Goal: Information Seeking & Learning: Learn about a topic

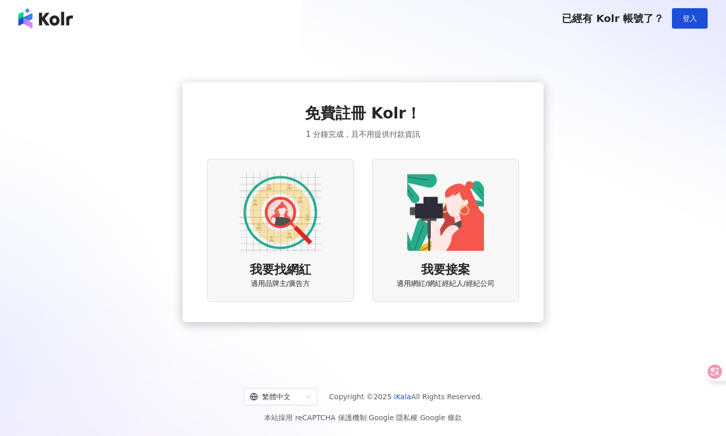
click at [309, 242] on img at bounding box center [281, 212] width 82 height 82
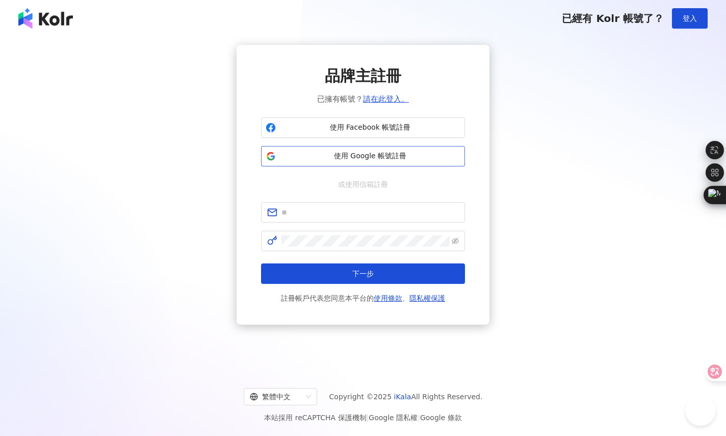
click at [303, 154] on span "使用 Google 帳號註冊" at bounding box center [370, 156] width 181 height 10
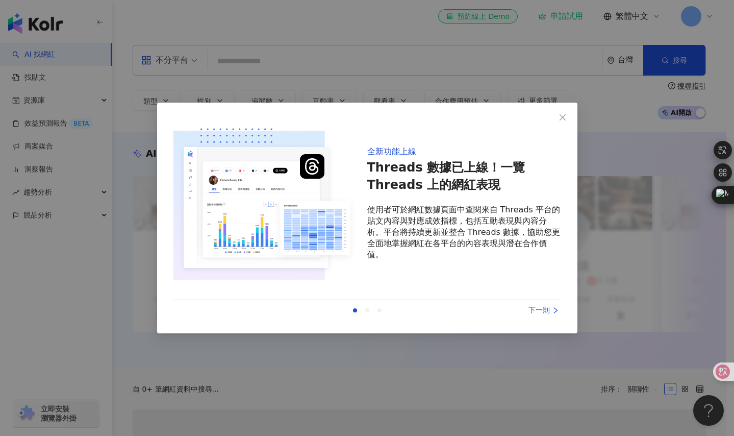
click at [539, 311] on div "下一則" at bounding box center [523, 310] width 77 height 11
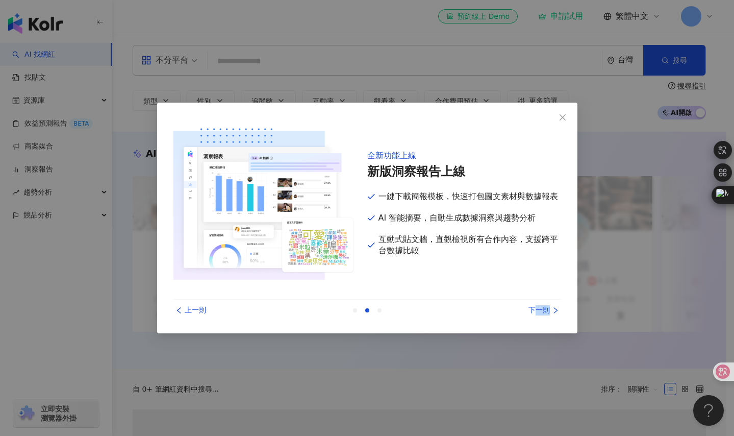
click at [539, 311] on div "下一則" at bounding box center [523, 310] width 77 height 11
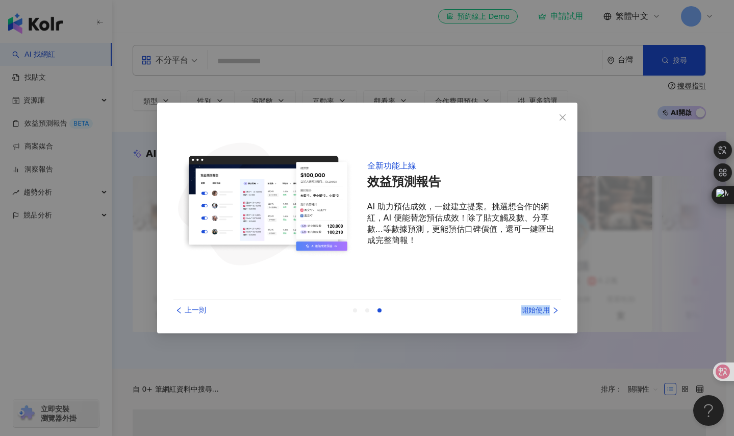
click at [540, 310] on div "開始使用" at bounding box center [523, 310] width 77 height 11
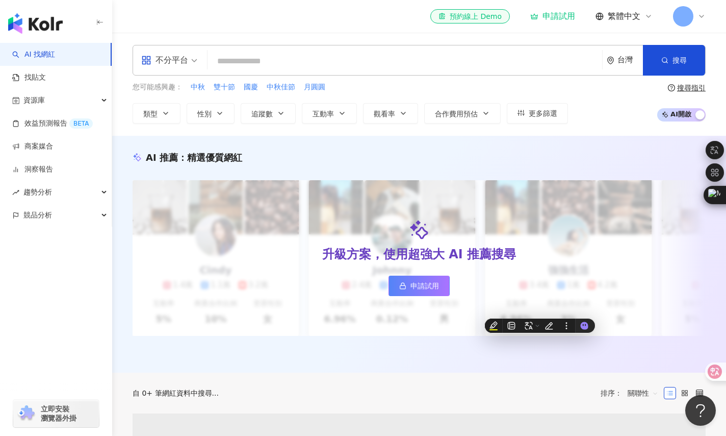
click at [256, 66] on input "search" at bounding box center [405, 61] width 387 height 19
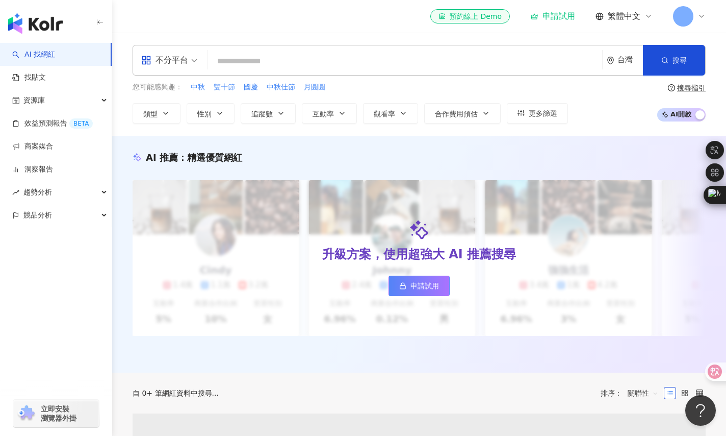
paste input "*****"
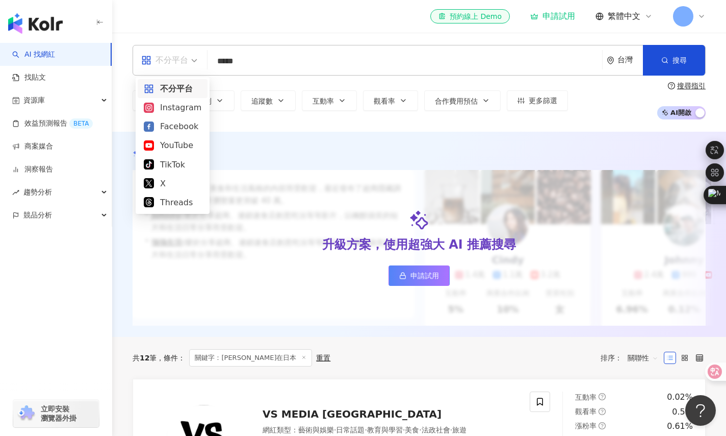
click at [184, 63] on div "不分平台" at bounding box center [164, 60] width 47 height 16
type input "*****"
click at [169, 143] on div "YouTube" at bounding box center [173, 145] width 58 height 13
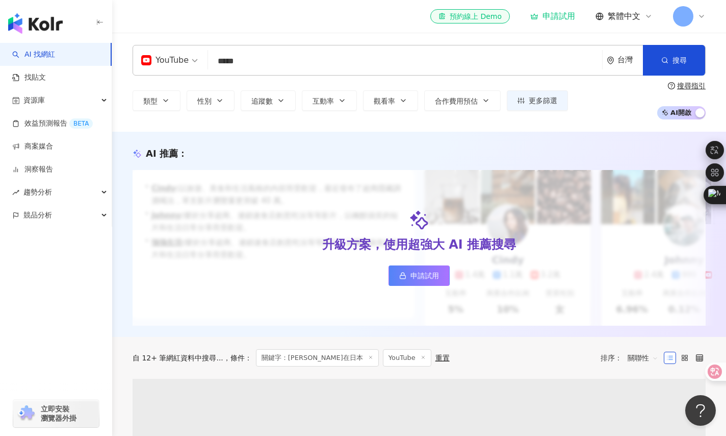
drag, startPoint x: 681, startPoint y: 67, endPoint x: 640, endPoint y: 65, distance: 40.9
click at [680, 66] on button "搜尋" at bounding box center [674, 60] width 62 height 31
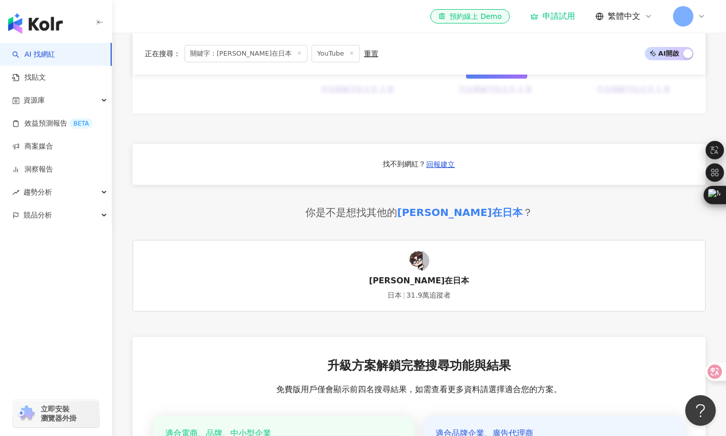
scroll to position [983, 0]
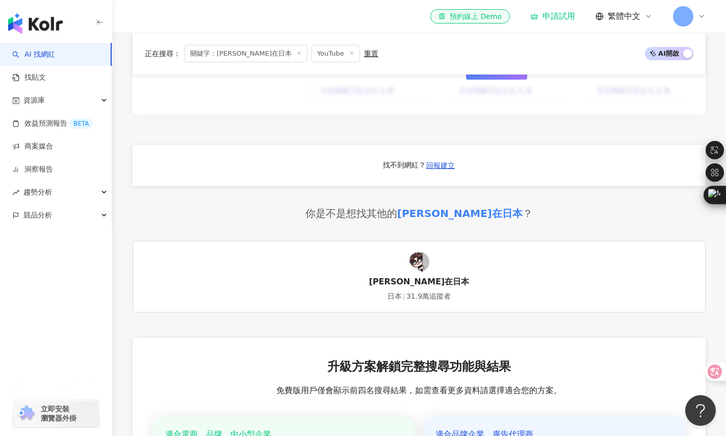
click at [495, 283] on link "小鄭在日本 日本 31.9萬追蹤者" at bounding box center [419, 276] width 573 height 71
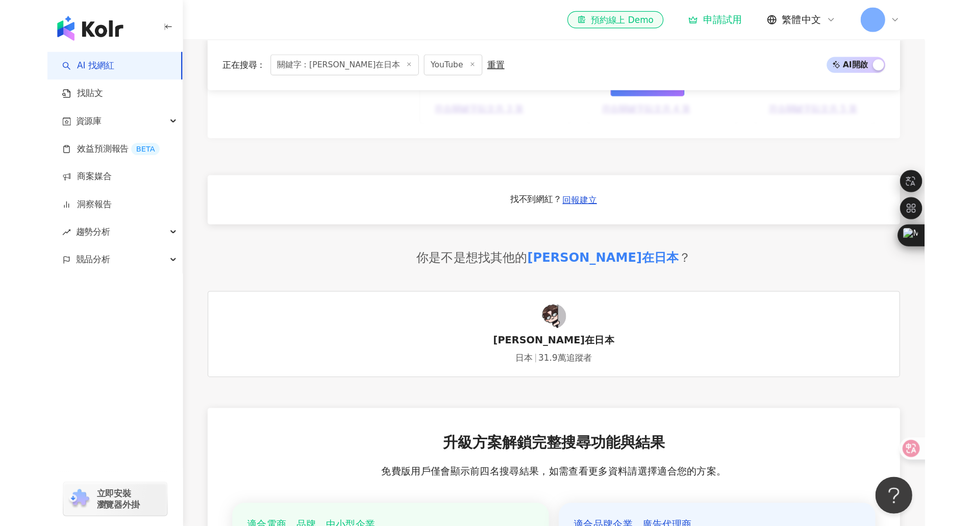
scroll to position [982, 0]
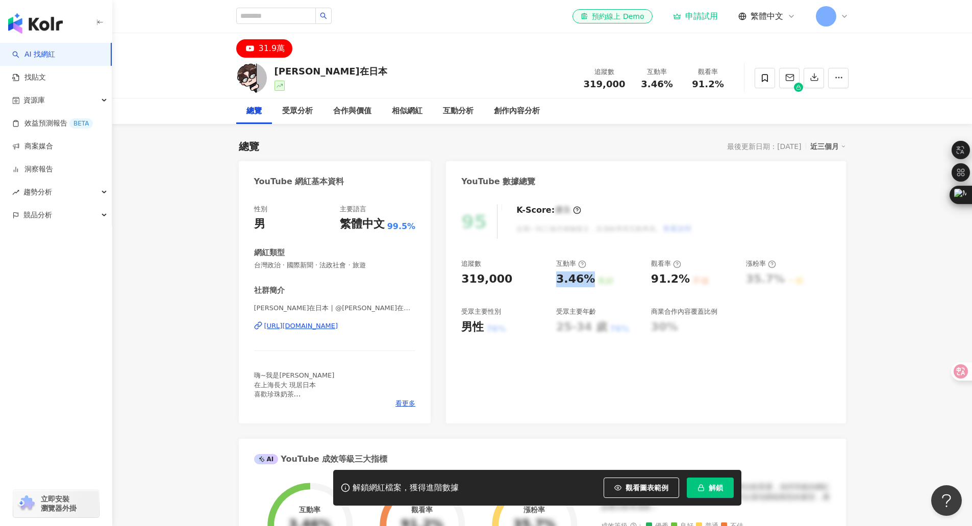
drag, startPoint x: 555, startPoint y: 281, endPoint x: 587, endPoint y: 282, distance: 31.7
click at [587, 282] on div "追蹤數 319,000 互動率 3.46% 良好 觀看率 91.2% 不佳 漲粉率 35.7% 一般 受眾主要性別 男性 76% 受眾主要年齡 25-34 歲…" at bounding box center [645, 296] width 369 height 75
click at [726, 235] on div "95 K-Score : 優良 近期一到三個月積極發文，且漲粉率與互動率高。 查看說明" at bounding box center [645, 222] width 369 height 34
click at [411, 404] on span "看更多" at bounding box center [405, 403] width 20 height 9
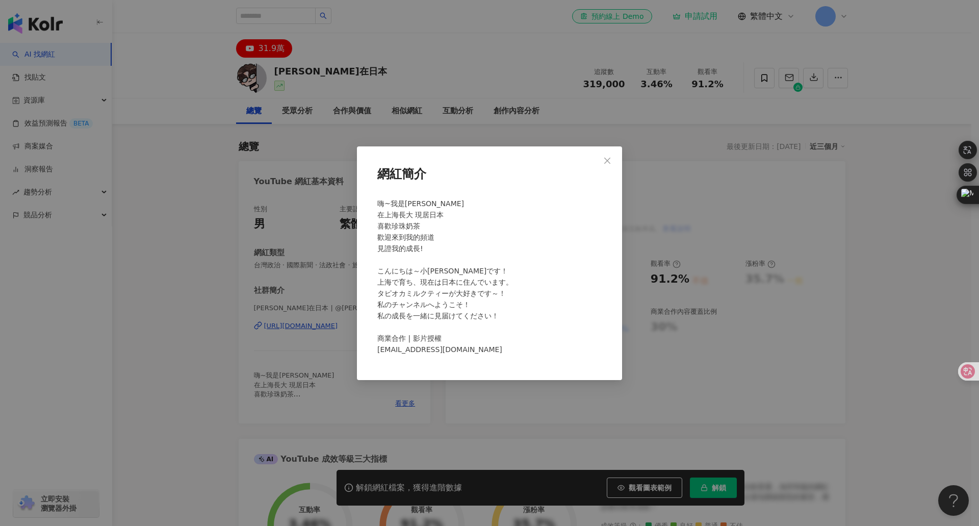
click at [224, 216] on div "網紅簡介 嗨~我是[PERSON_NAME] 在上海長大 現居日本 喜歡珍珠奶茶 歡迎來到我的頻道 見證我的成長! こんにちは～小[PERSON_NAME]で…" at bounding box center [489, 263] width 979 height 526
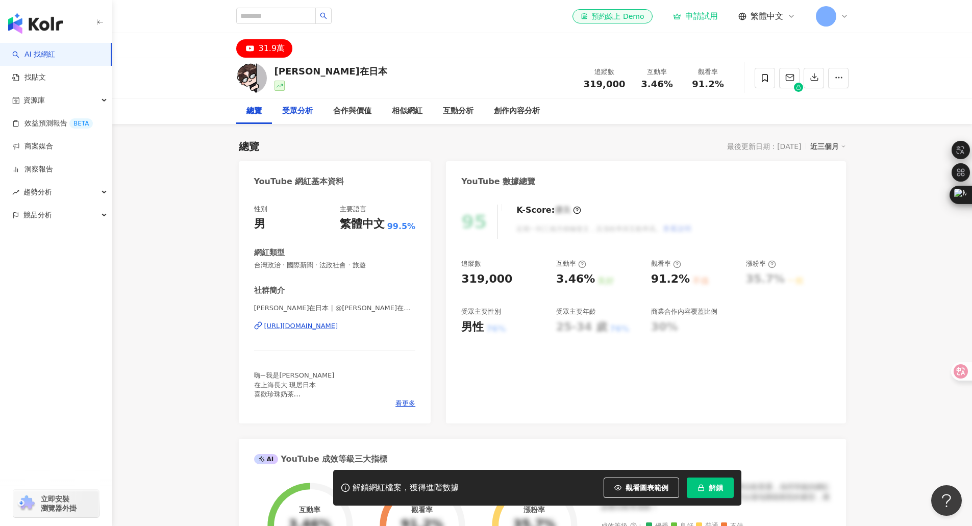
click at [302, 112] on div "受眾分析" at bounding box center [297, 111] width 31 height 12
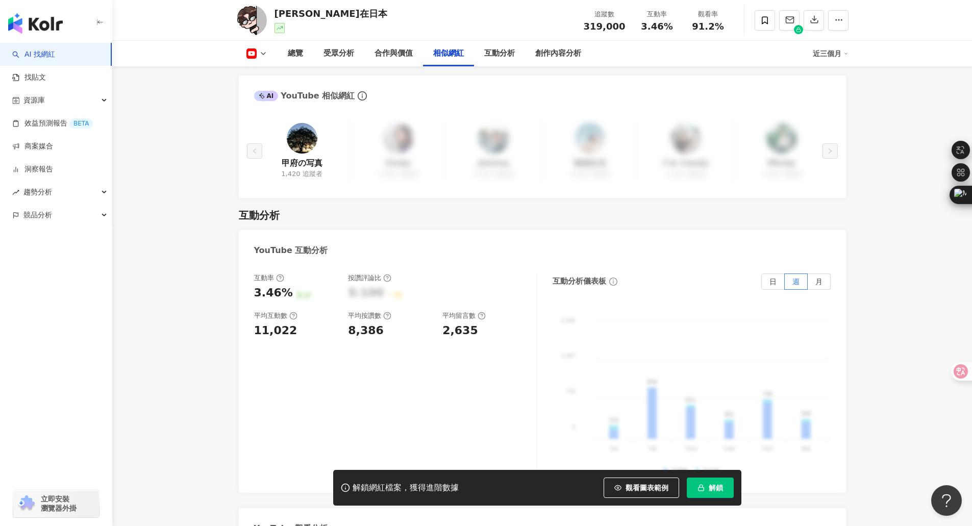
scroll to position [1522, 0]
click at [659, 435] on span "觀看圖表範例" at bounding box center [646, 488] width 43 height 8
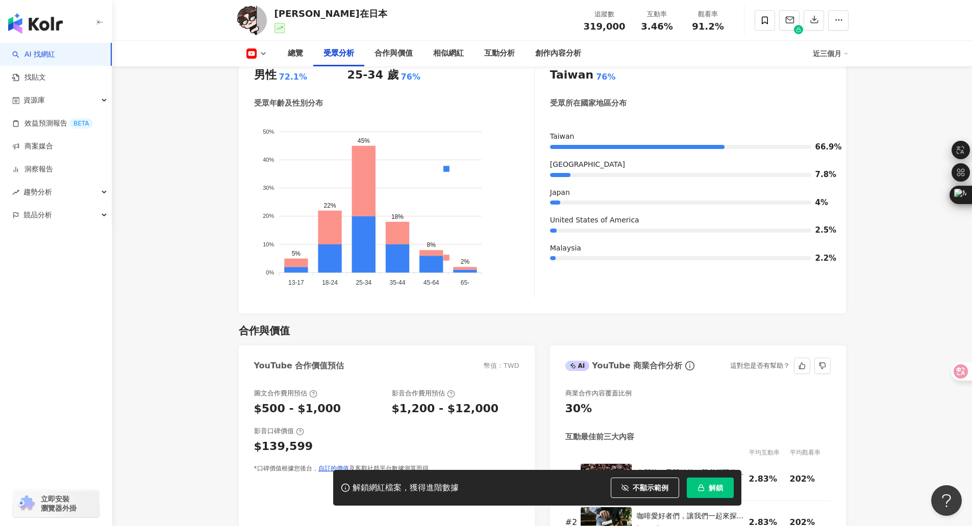
scroll to position [961, 0]
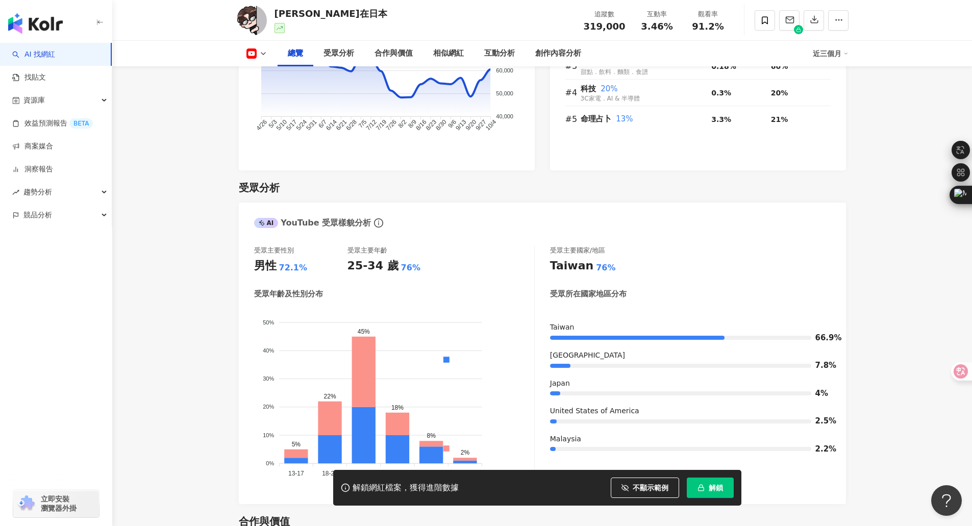
click at [294, 47] on div "總覽" at bounding box center [295, 54] width 36 height 26
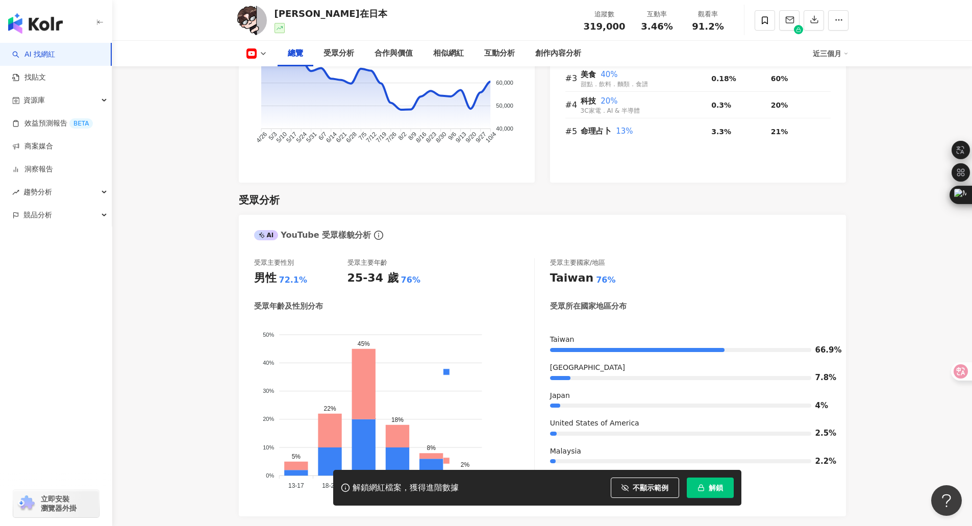
scroll to position [758, 0]
click at [291, 54] on div "總覽" at bounding box center [295, 53] width 15 height 12
click at [348, 55] on div "受眾分析" at bounding box center [338, 53] width 31 height 12
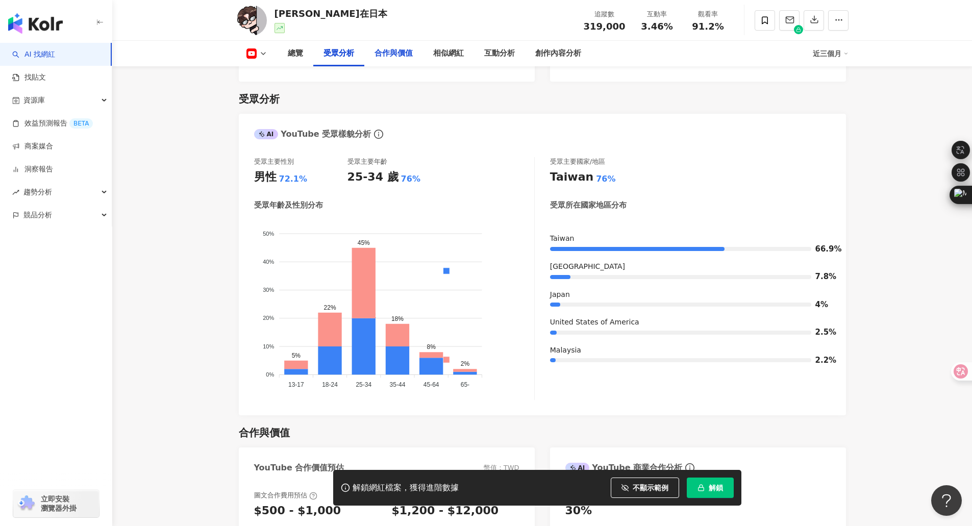
click at [400, 56] on div "合作與價值" at bounding box center [393, 53] width 38 height 12
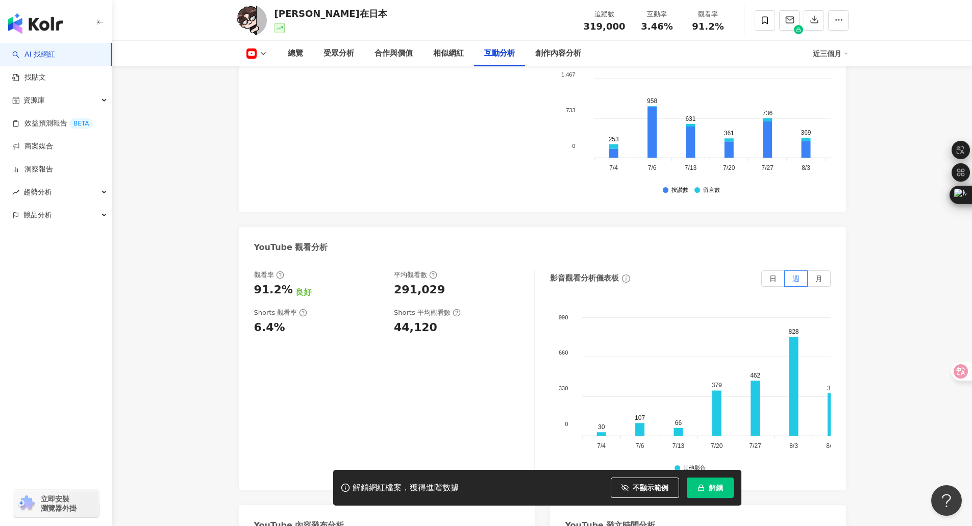
scroll to position [1805, 0]
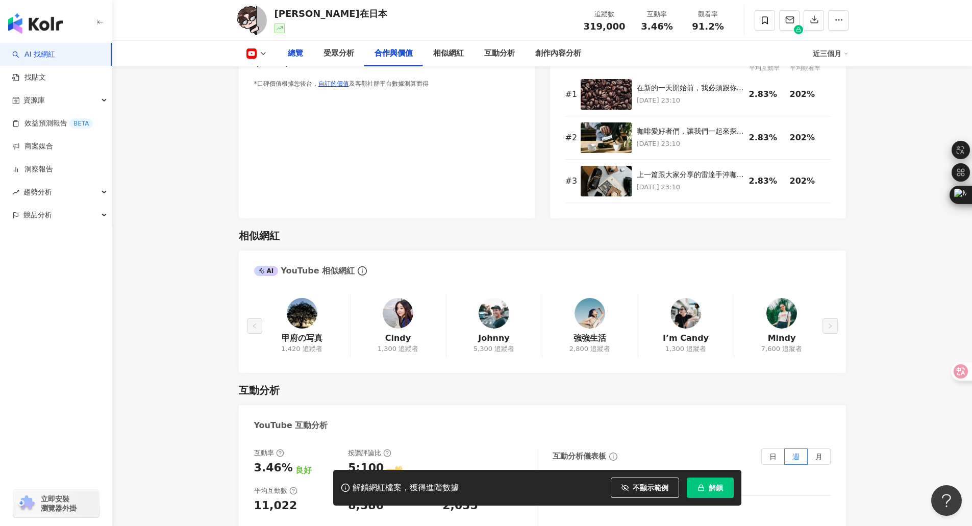
click at [291, 54] on div "總覽" at bounding box center [295, 53] width 15 height 12
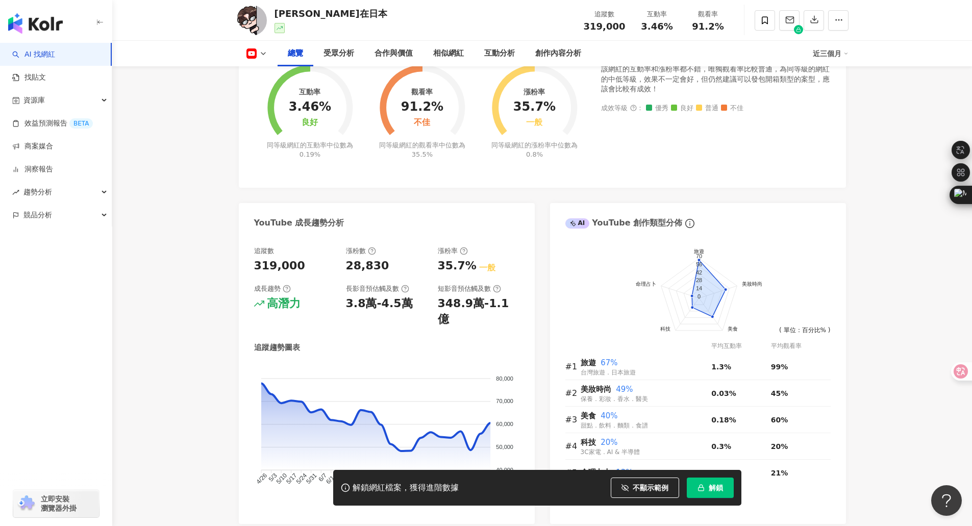
scroll to position [419, 0]
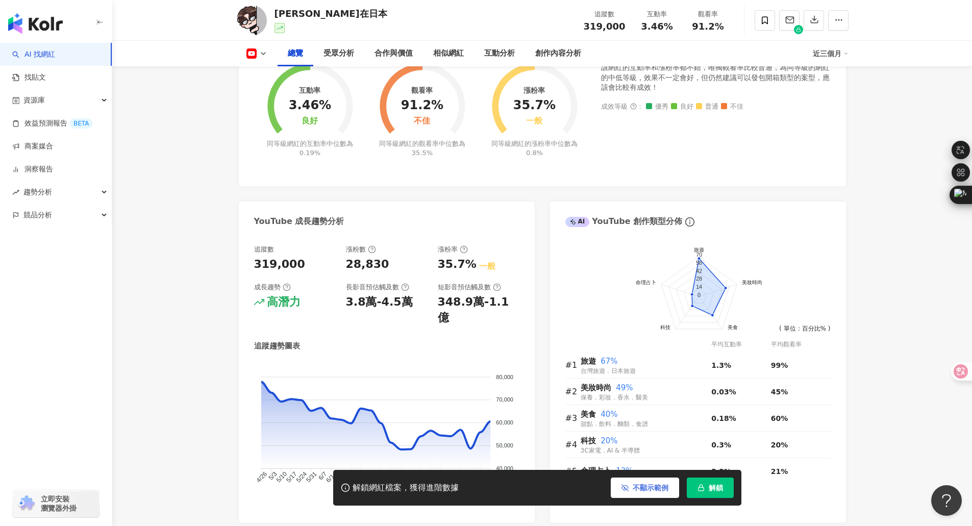
click at [667, 435] on button "不顯示範例" at bounding box center [645, 487] width 68 height 20
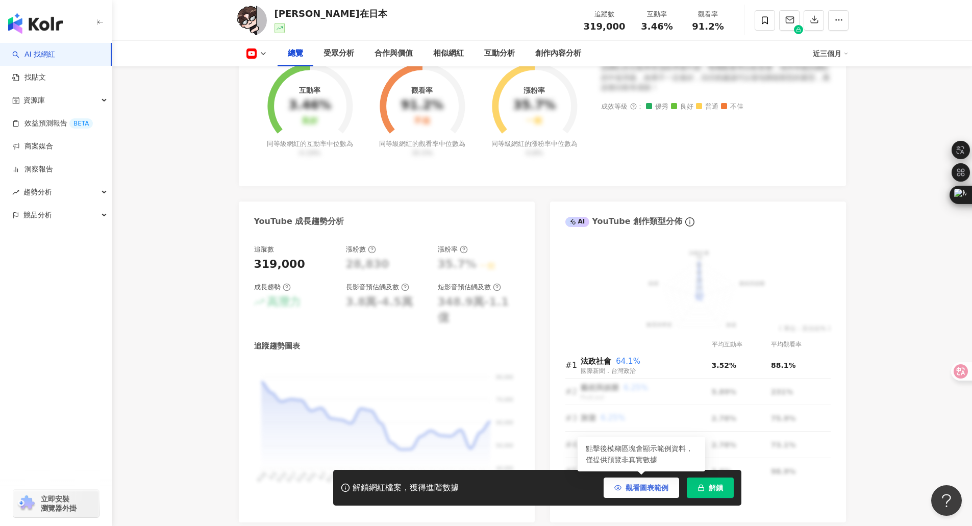
click at [649, 435] on button "觀看圖表範例" at bounding box center [640, 487] width 75 height 20
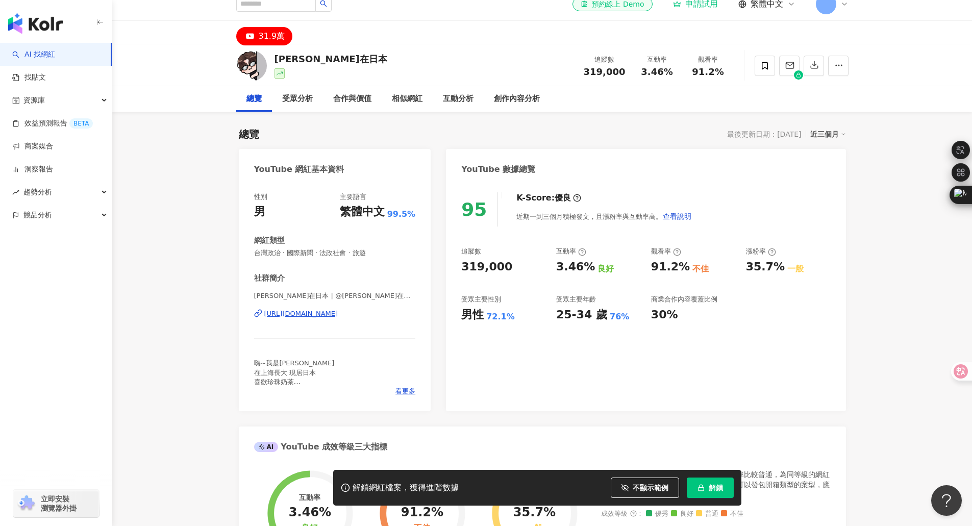
scroll to position [12, 0]
click at [655, 435] on span "不顯示範例" at bounding box center [650, 488] width 36 height 8
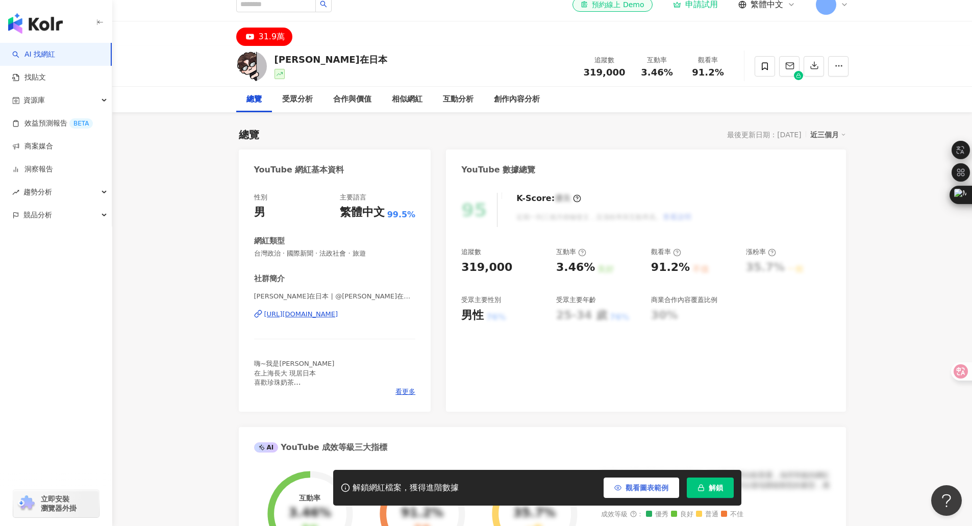
click at [652, 435] on button "觀看圖表範例" at bounding box center [640, 487] width 75 height 20
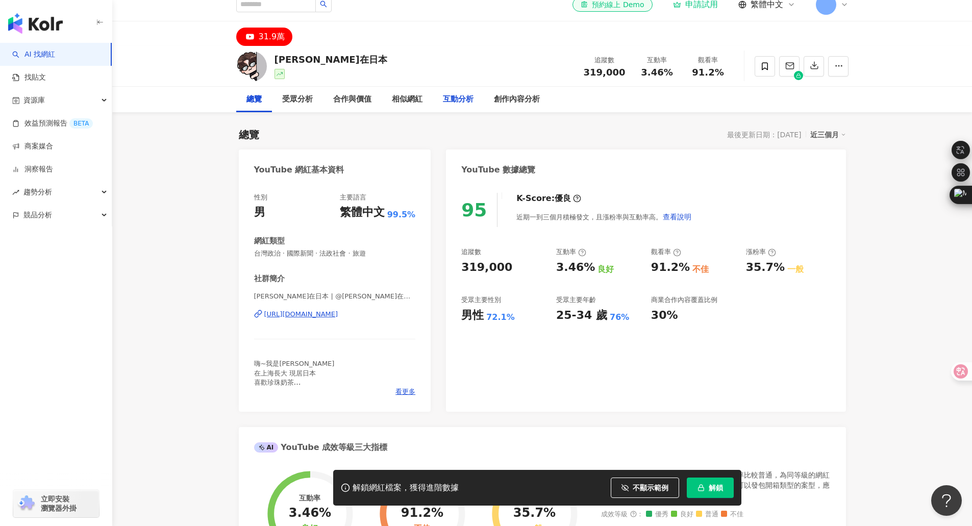
click at [466, 102] on div "互動分析" at bounding box center [458, 99] width 31 height 12
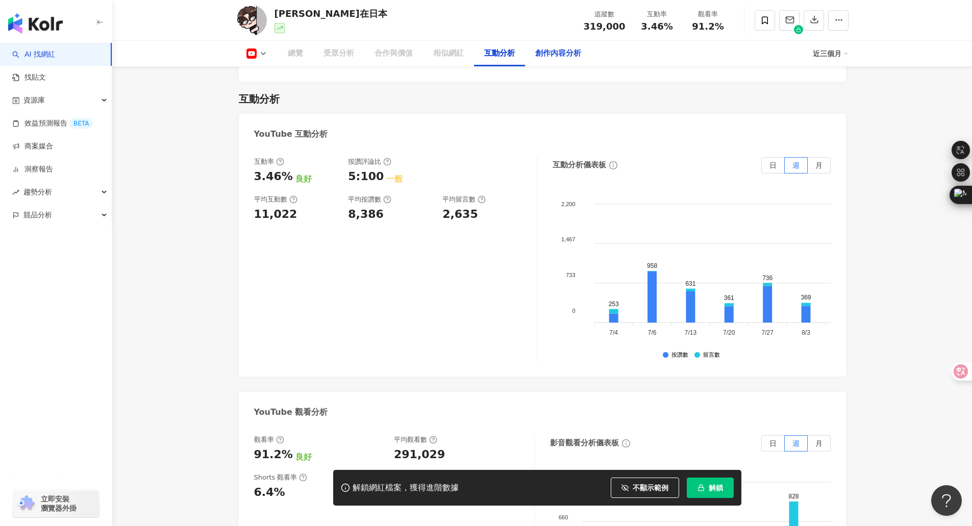
click at [549, 53] on div "創作內容分析" at bounding box center [558, 53] width 46 height 12
click at [548, 54] on div "創作內容分析" at bounding box center [558, 53] width 46 height 12
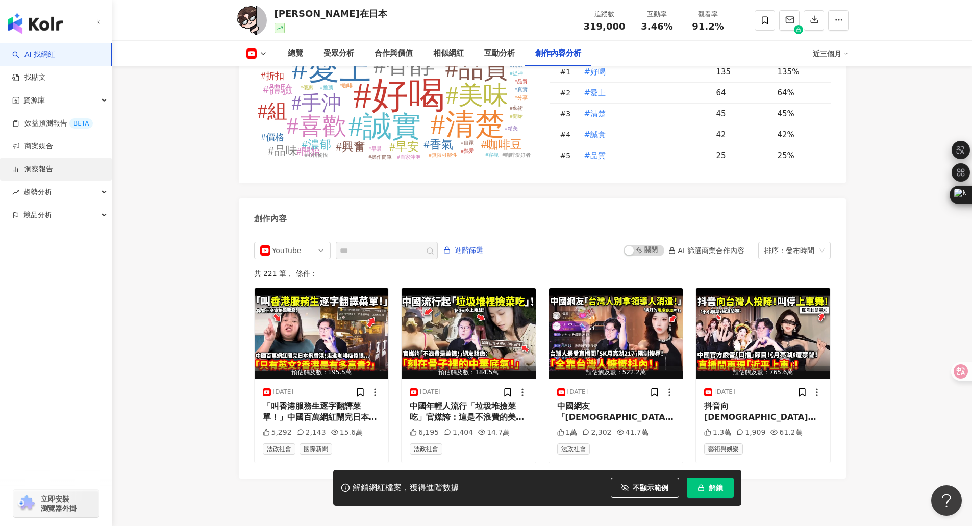
scroll to position [2641, 0]
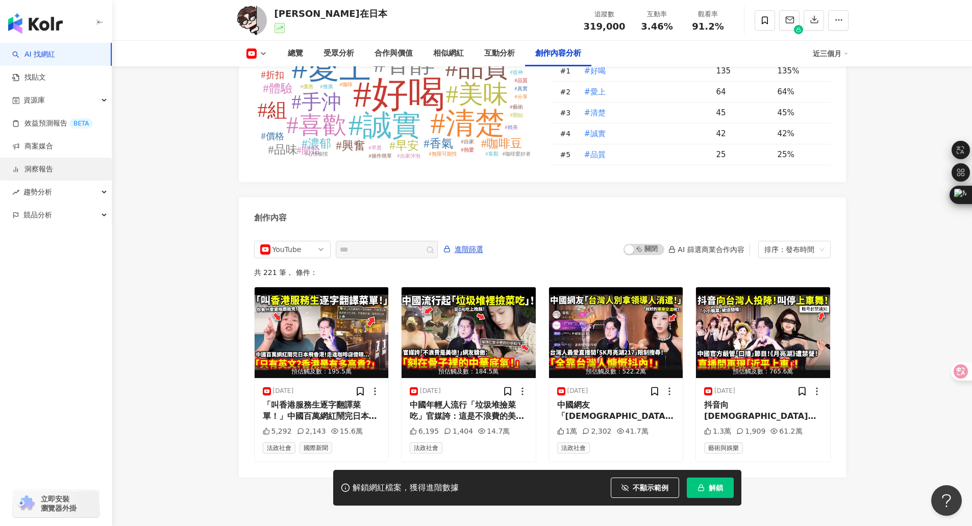
click at [53, 167] on link "洞察報告" at bounding box center [32, 169] width 41 height 10
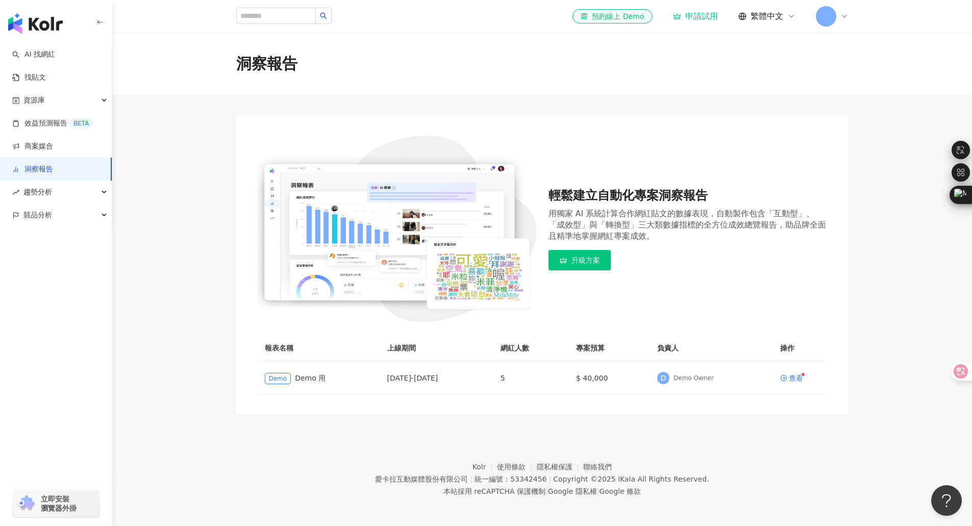
drag, startPoint x: 193, startPoint y: 224, endPoint x: 193, endPoint y: 217, distance: 6.6
